Goal: Share content

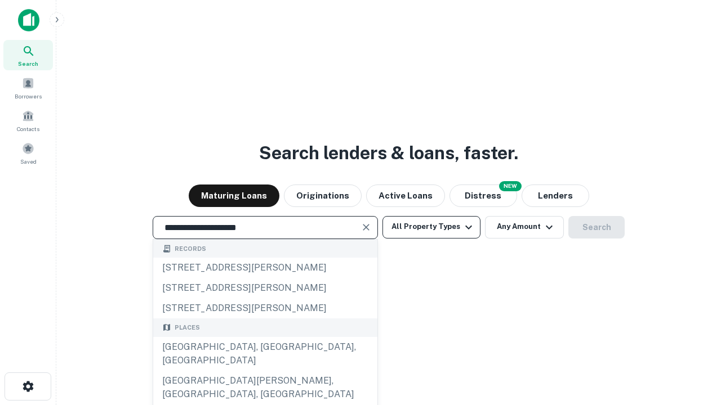
type input "**********"
click at [431, 227] on button "All Property Types" at bounding box center [431, 227] width 98 height 23
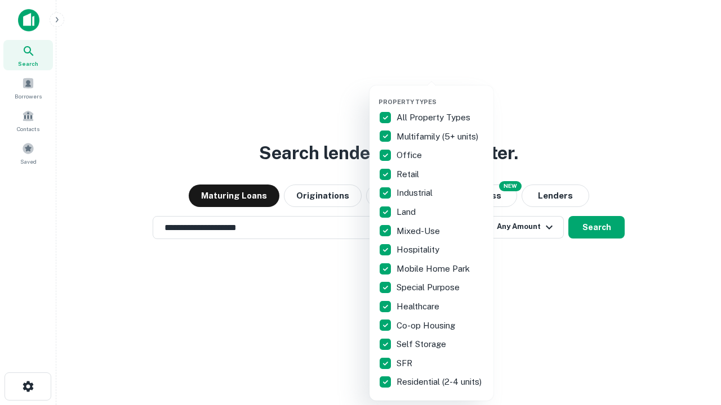
click at [440, 95] on button "button" at bounding box center [440, 95] width 124 height 1
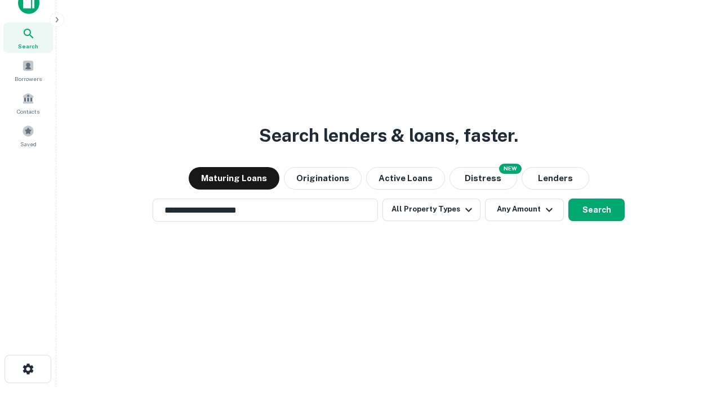
scroll to position [7, 136]
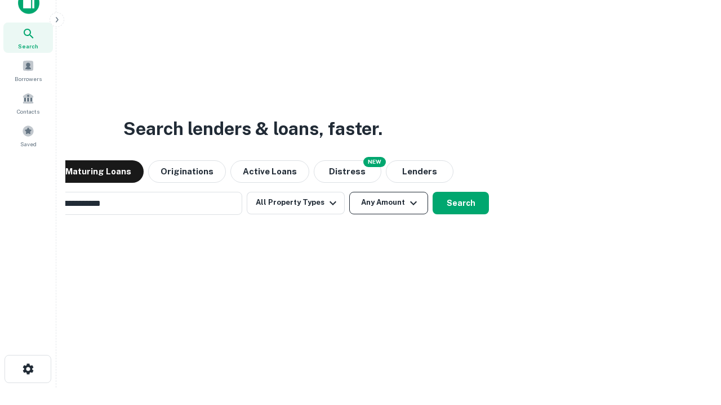
click at [349, 192] on button "Any Amount" at bounding box center [388, 203] width 79 height 23
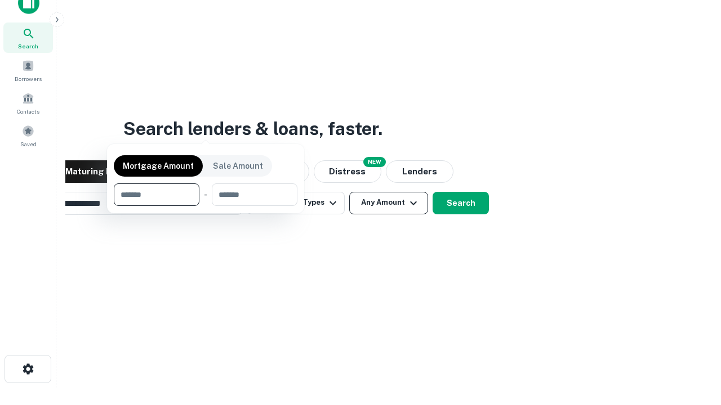
scroll to position [18, 0]
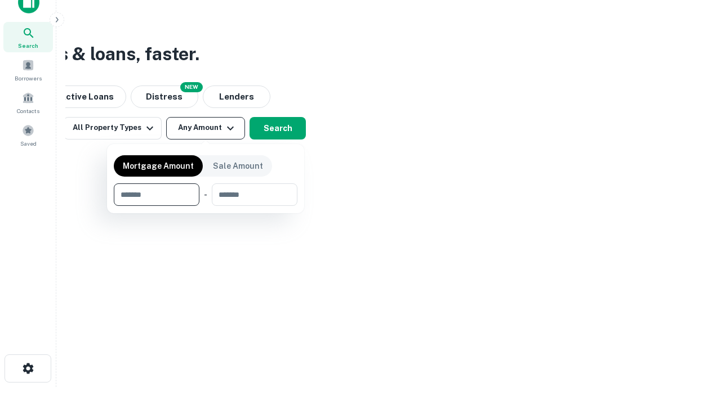
type input "*******"
click at [206, 206] on button "button" at bounding box center [206, 206] width 184 height 1
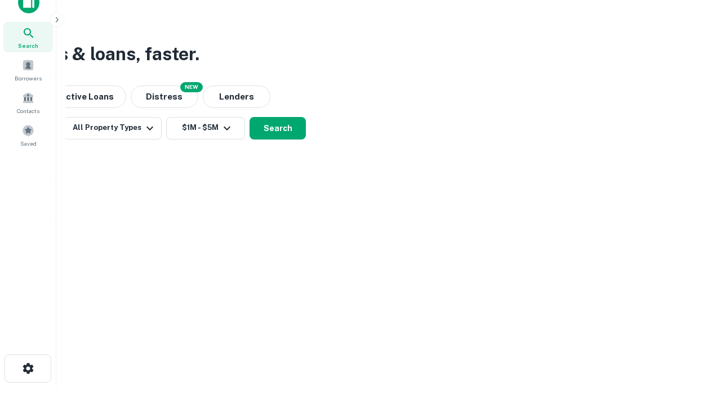
scroll to position [7, 208]
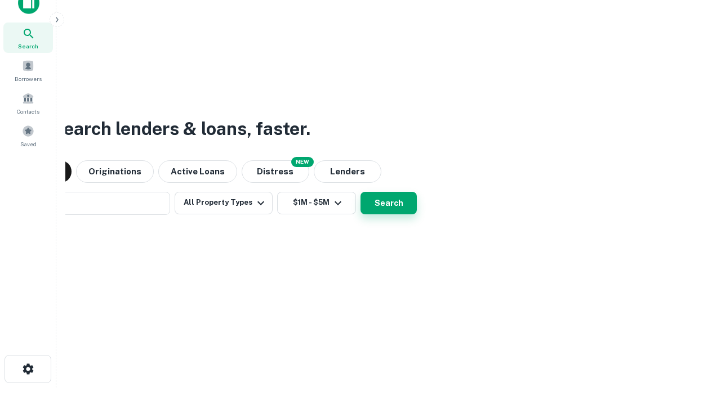
click at [360, 192] on button "Search" at bounding box center [388, 203] width 56 height 23
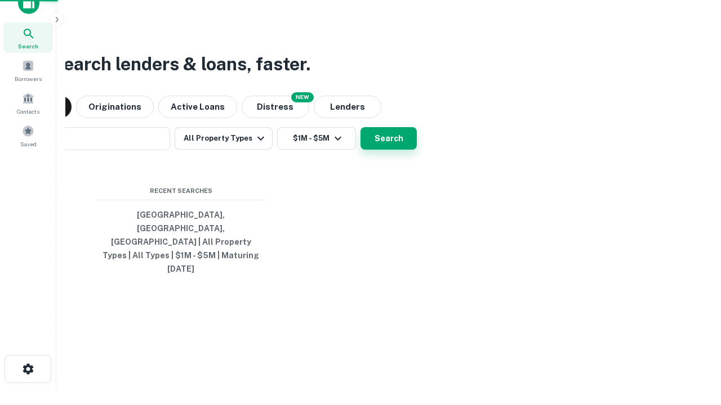
scroll to position [30, 319]
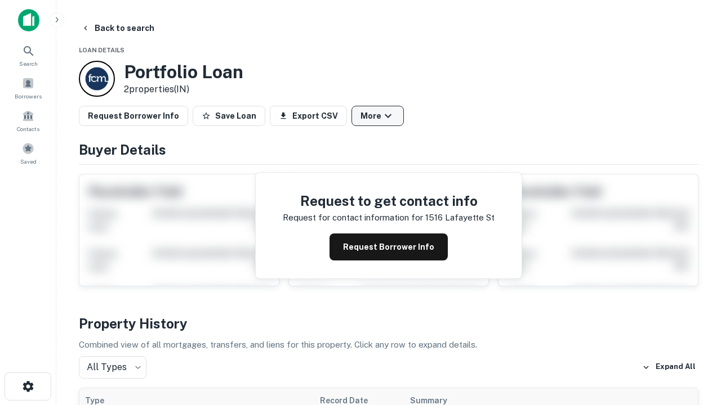
click at [377, 116] on button "More" at bounding box center [377, 116] width 52 height 20
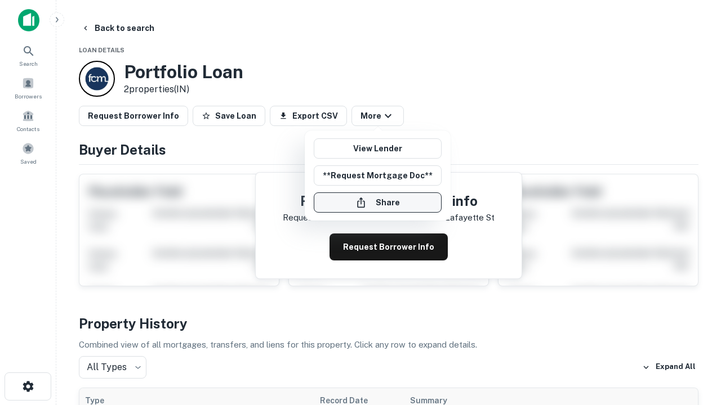
click at [377, 203] on button "Share" at bounding box center [378, 203] width 128 height 20
